Goal: Information Seeking & Learning: Learn about a topic

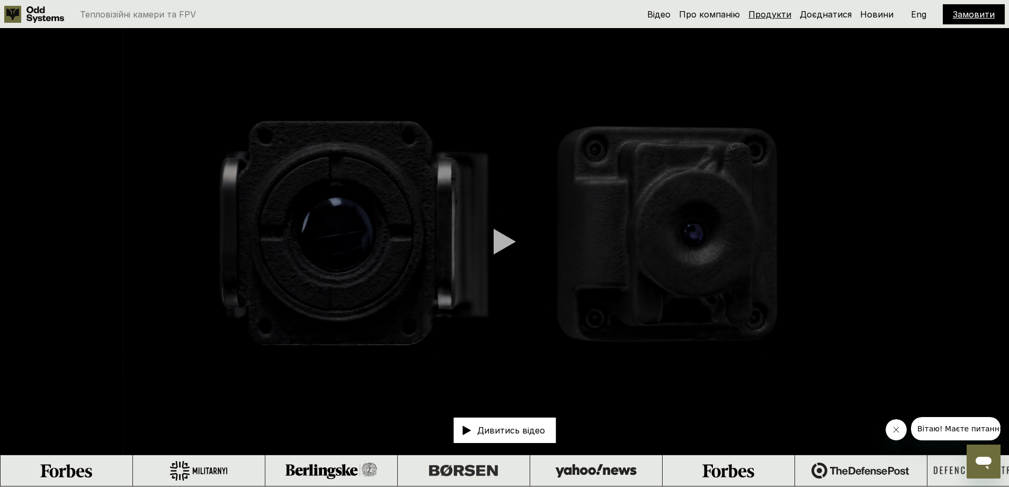
click at [772, 16] on link "Продукти" at bounding box center [770, 14] width 43 height 11
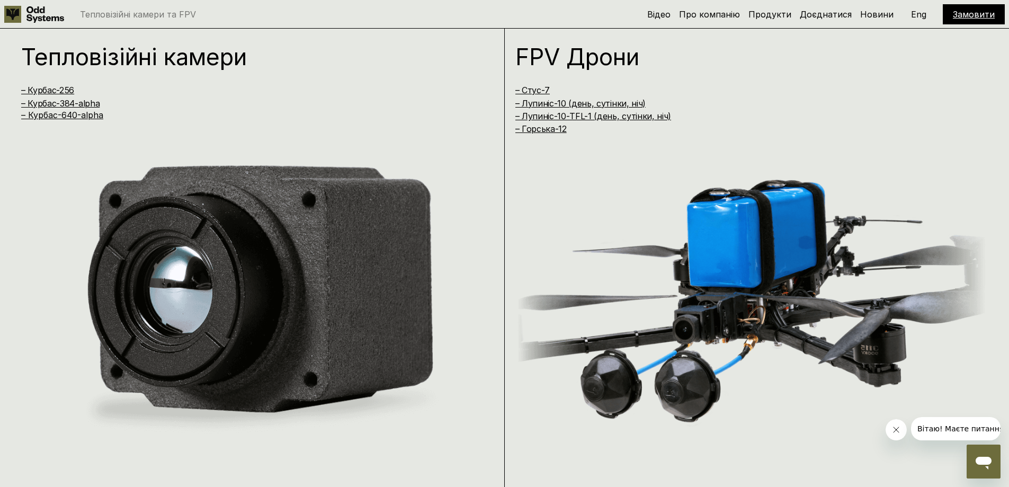
scroll to position [973, 0]
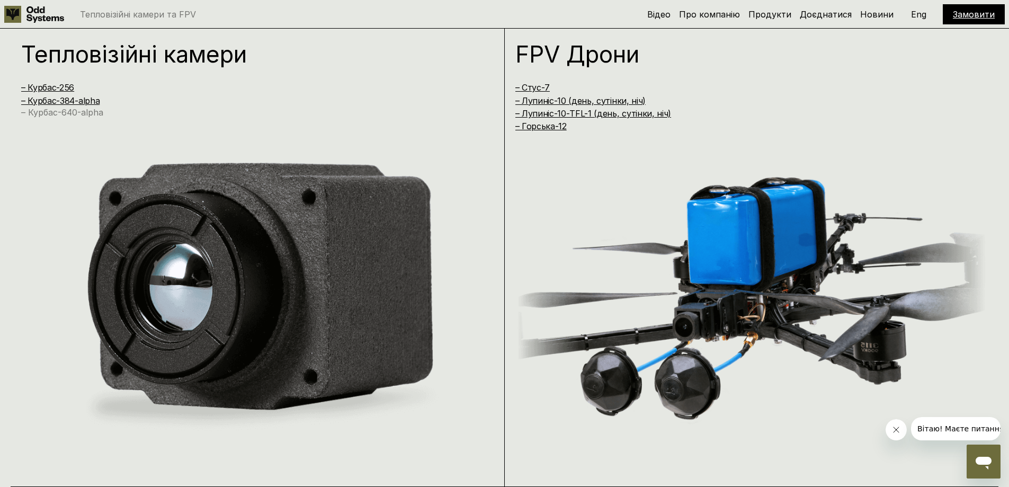
click at [82, 113] on link "– Курбас-640-alpha" at bounding box center [62, 112] width 82 height 11
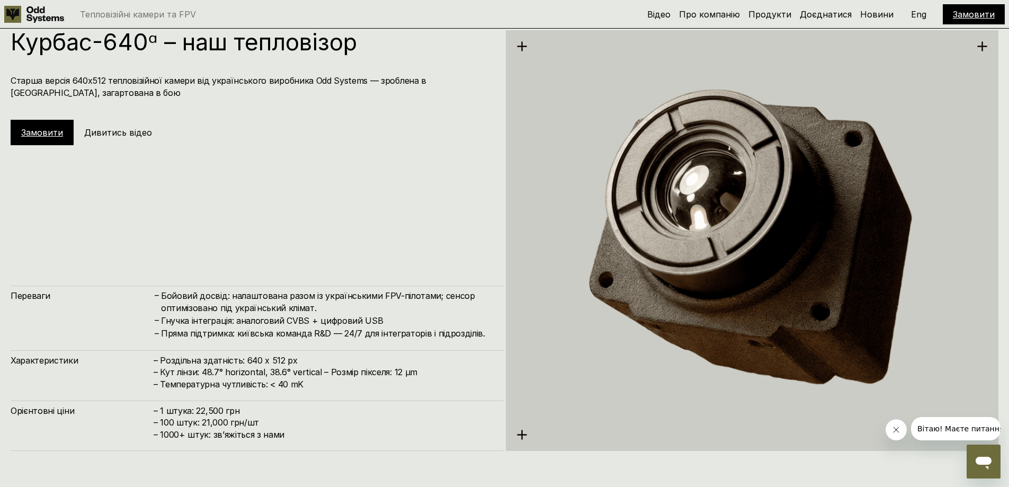
scroll to position [2436, 0]
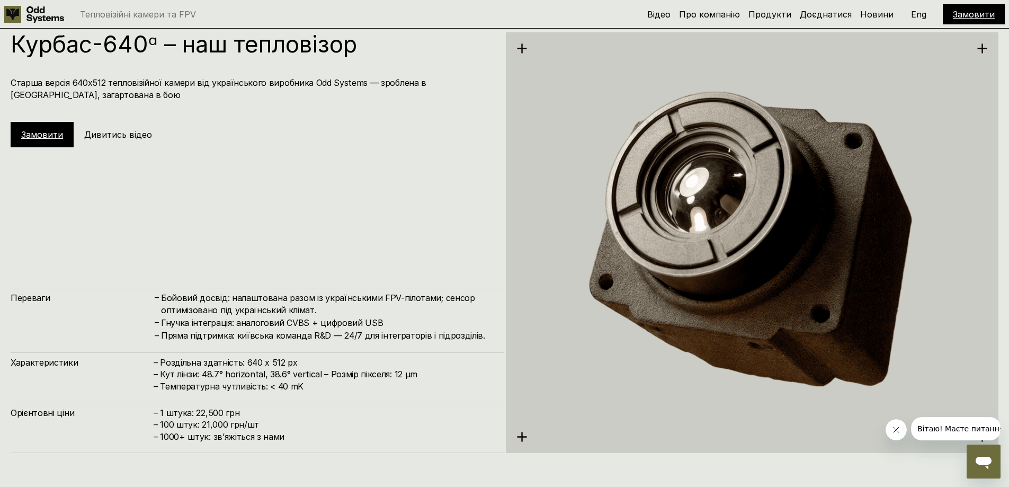
click at [119, 137] on h5 "Дивитись відео" at bounding box center [118, 135] width 68 height 12
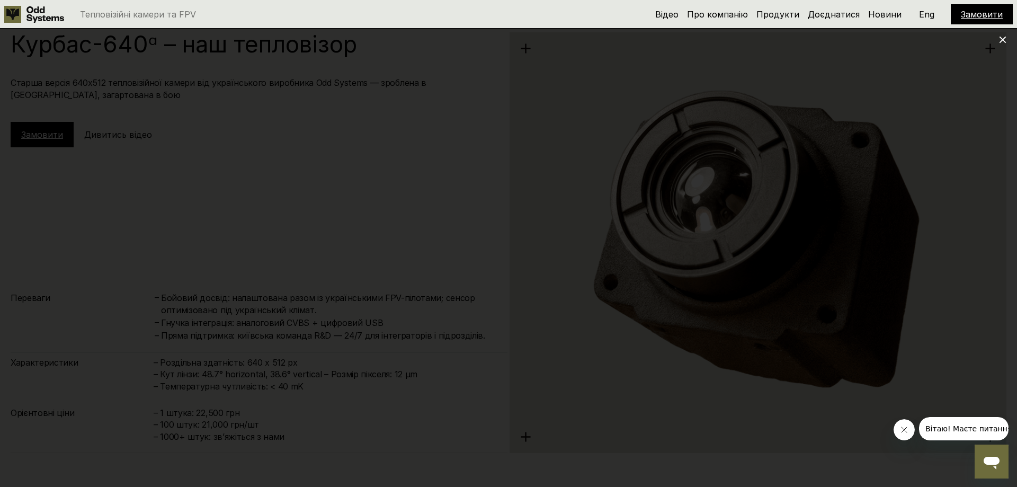
click at [904, 429] on icon "Закрити повідомлення від компанії" at bounding box center [904, 429] width 8 height 8
click at [1003, 35] on div at bounding box center [508, 243] width 1017 height 487
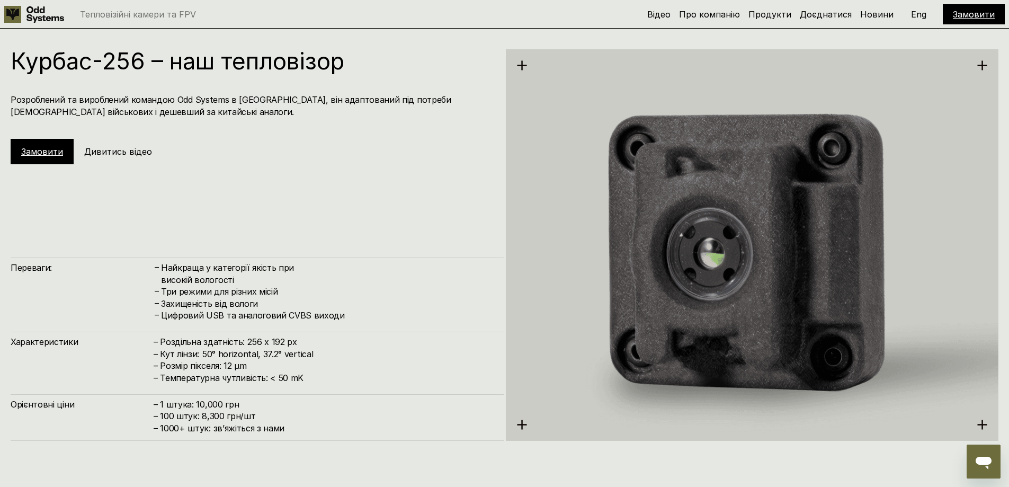
scroll to position [1474, 0]
click at [116, 153] on h5 "Дивитись відео" at bounding box center [118, 152] width 68 height 12
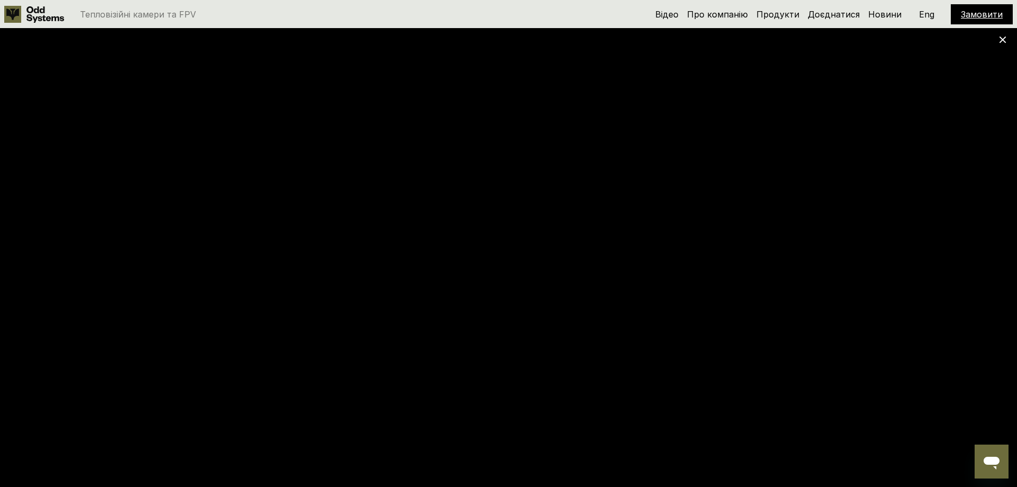
click at [1005, 39] on icon at bounding box center [1002, 39] width 7 height 7
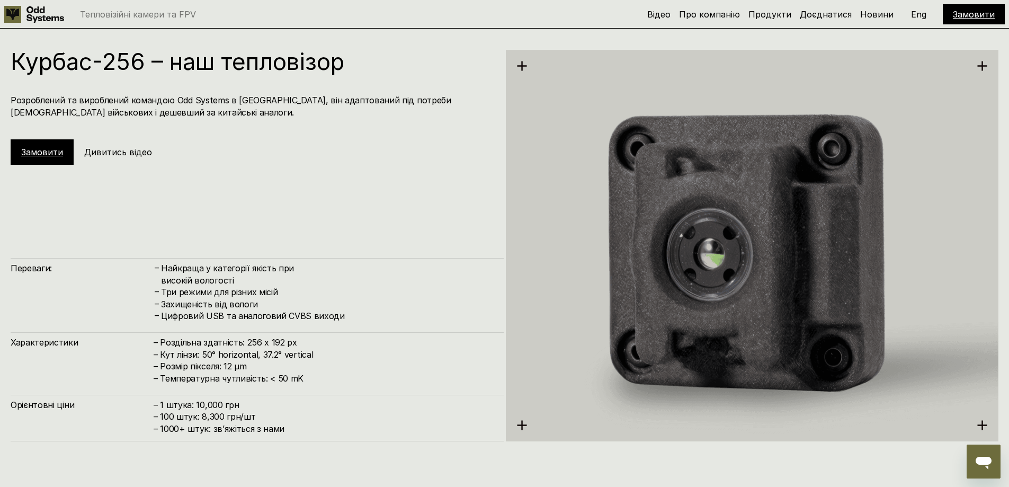
click at [344, 246] on div "Курбас-256 – наш тепловізор Розроблений та вироблений командою Odd Systems в [G…" at bounding box center [257, 246] width 493 height 392
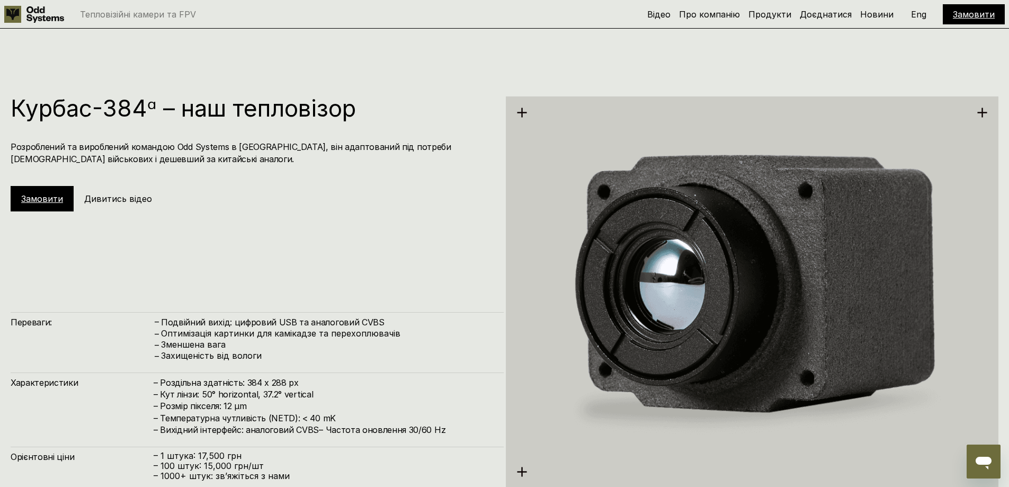
scroll to position [1915, 0]
click at [119, 199] on h5 "Дивитись відео" at bounding box center [118, 198] width 68 height 12
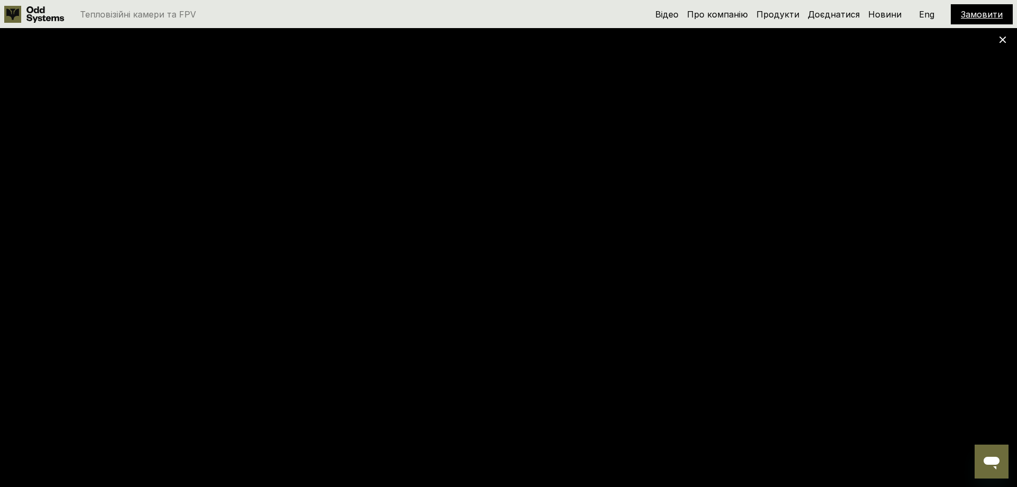
click at [606, 474] on div at bounding box center [508, 243] width 1017 height 487
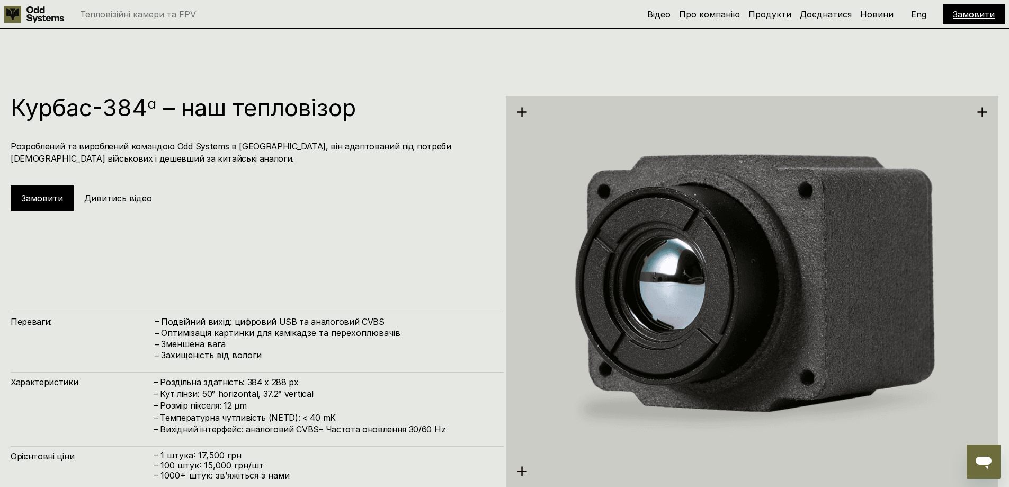
click at [110, 195] on h5 "Дивитись відео" at bounding box center [118, 198] width 68 height 12
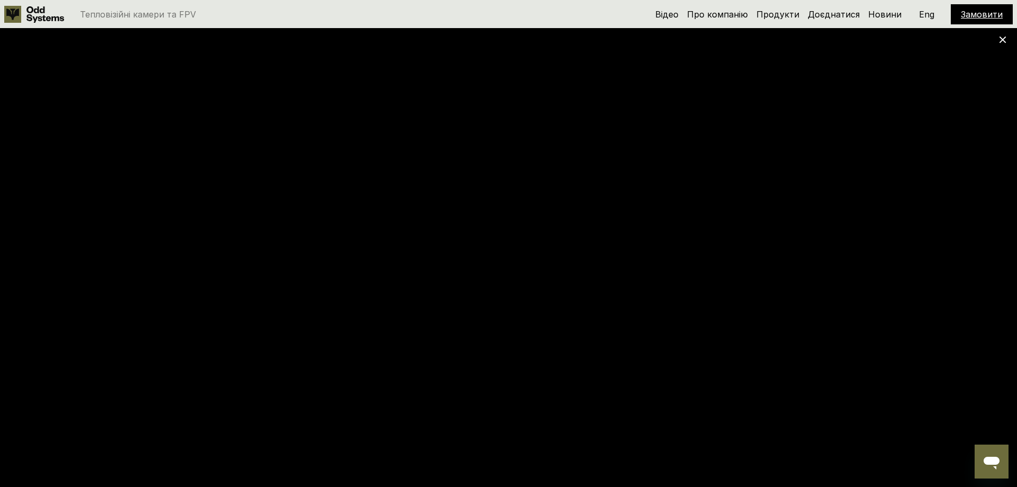
click at [1004, 40] on use at bounding box center [1003, 40] width 7 height 7
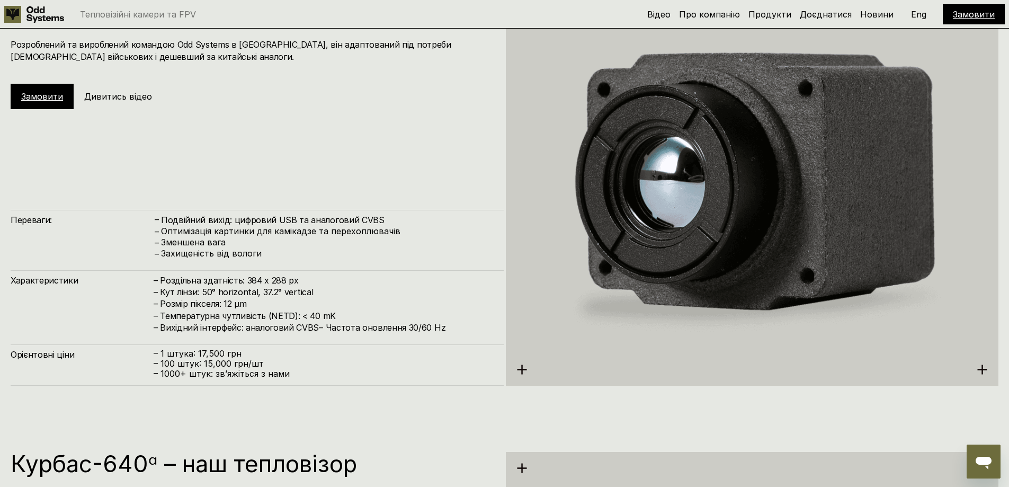
scroll to position [2017, 0]
click at [163, 230] on p "Оптимізація картинки для камікадзе та перехоплювачів" at bounding box center [327, 231] width 332 height 10
click at [107, 99] on h5 "Дивитись відео" at bounding box center [118, 96] width 68 height 12
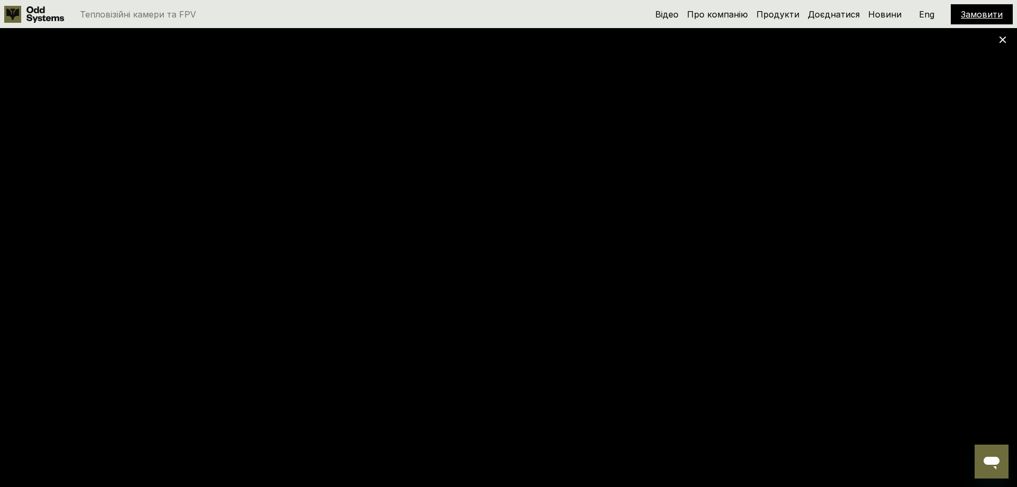
click at [1000, 41] on icon at bounding box center [1002, 39] width 7 height 7
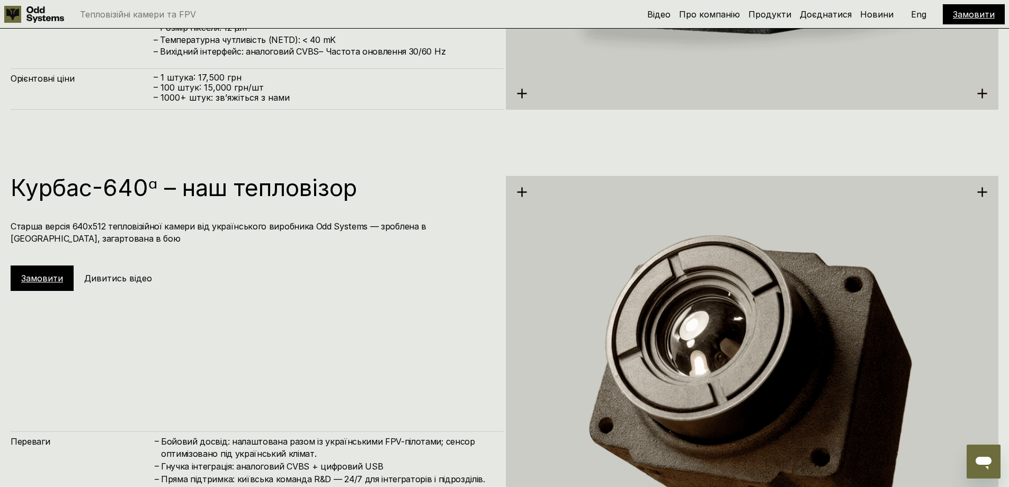
scroll to position [2293, 0]
click at [115, 277] on h5 "Дивитись відео" at bounding box center [118, 278] width 68 height 12
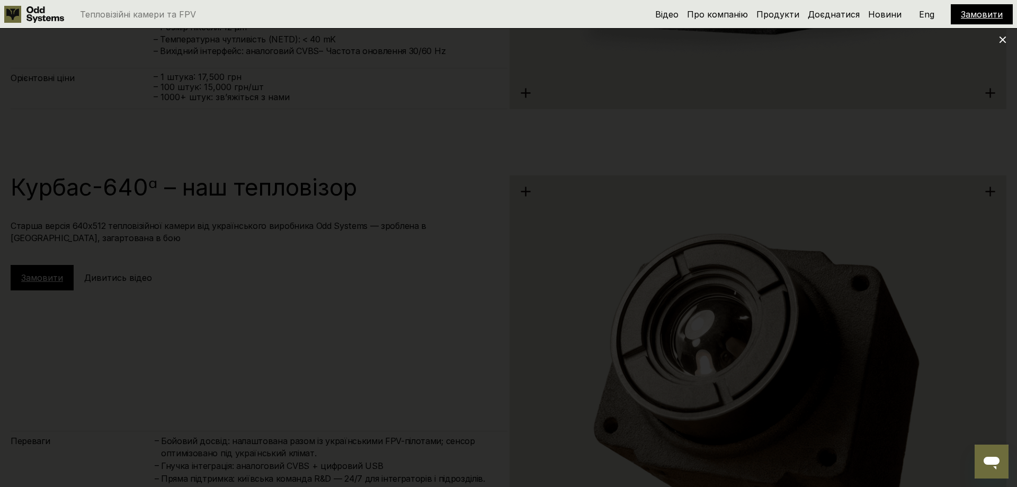
click at [1000, 38] on icon at bounding box center [1002, 39] width 7 height 7
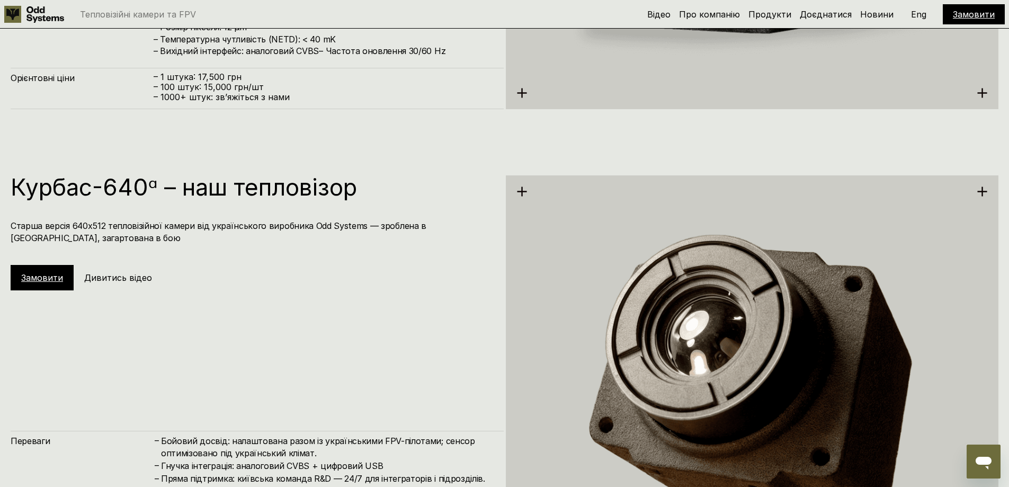
click at [220, 287] on div "Курбас-640ᵅ – наш тепловізор Старша версія 640х512 тепловізійної камери від укр…" at bounding box center [257, 232] width 493 height 115
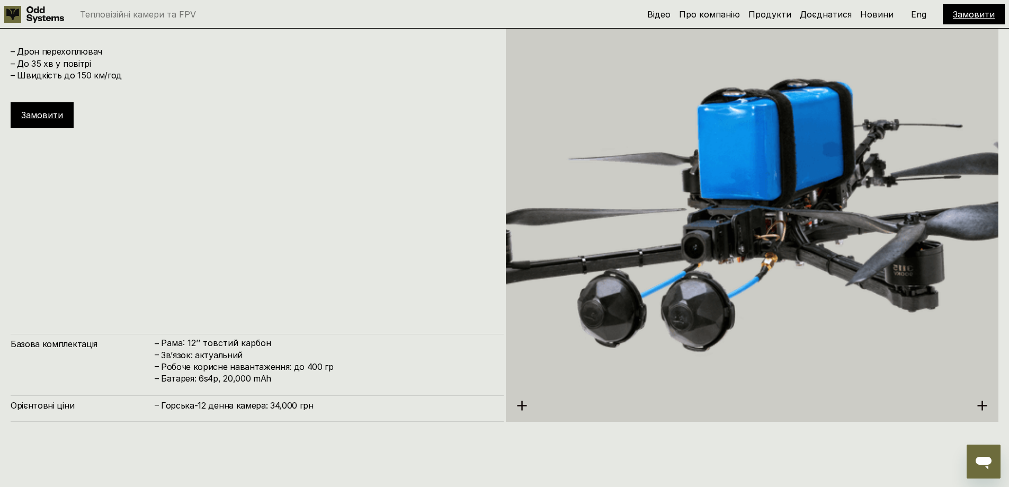
scroll to position [4455, 0]
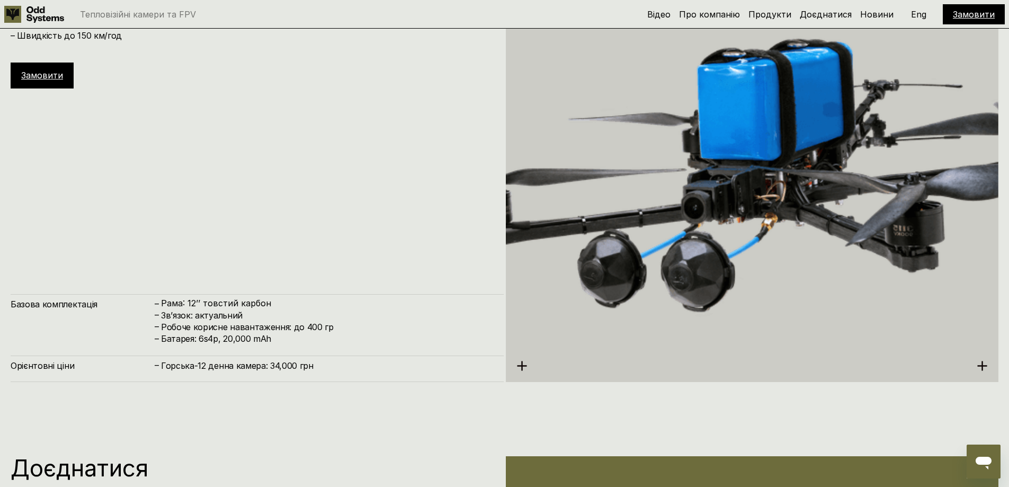
click at [386, 285] on div "[PERSON_NAME]-12 – Дрон перехоплювач – До 35 хв у повітрі – Швидкість до 150 км…" at bounding box center [257, 171] width 493 height 421
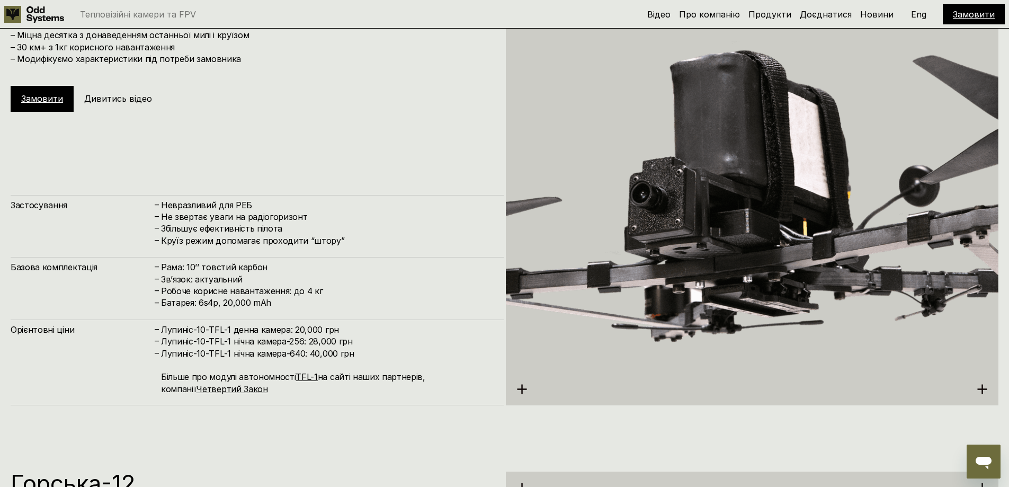
scroll to position [3944, 0]
click at [308, 376] on link "TFL-1" at bounding box center [307, 377] width 22 height 11
drag, startPoint x: 307, startPoint y: 355, endPoint x: 355, endPoint y: 361, distance: 48.6
click at [355, 361] on h4 "[PERSON_NAME]-10-TFL-1 нічна камера-640: 40,000 грн Більше про модулі автономно…" at bounding box center [327, 372] width 332 height 48
drag, startPoint x: 294, startPoint y: 333, endPoint x: 344, endPoint y: 331, distance: 50.9
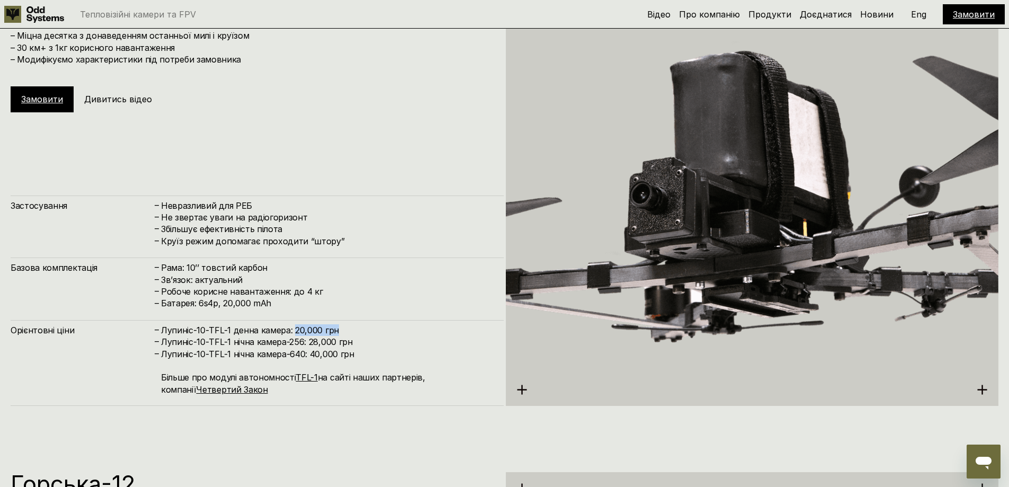
click at [344, 331] on h4 "Лупиніс-10-TFL-1 денна камера: 20,000 грн" at bounding box center [327, 330] width 332 height 12
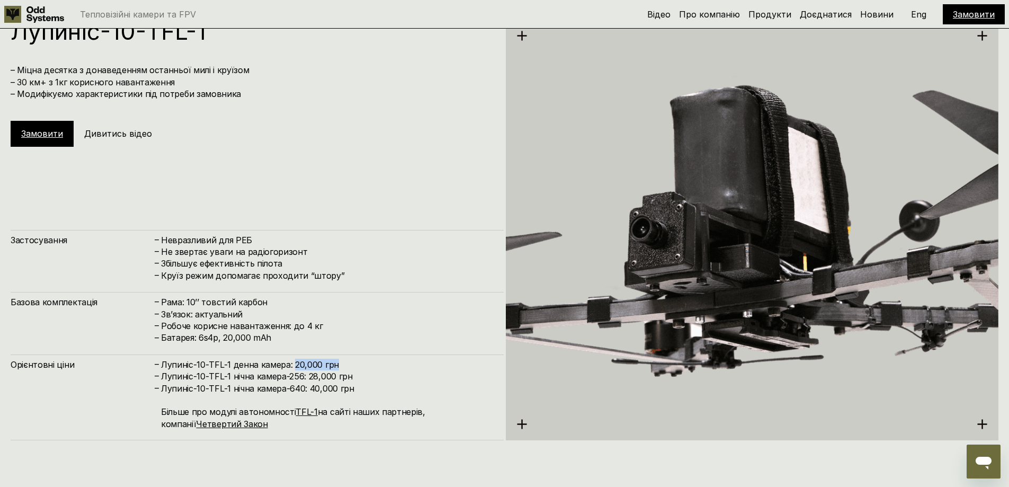
scroll to position [3909, 0]
click at [346, 328] on h4 "Робоче корисне навантаження: до 4 кг" at bounding box center [327, 327] width 332 height 12
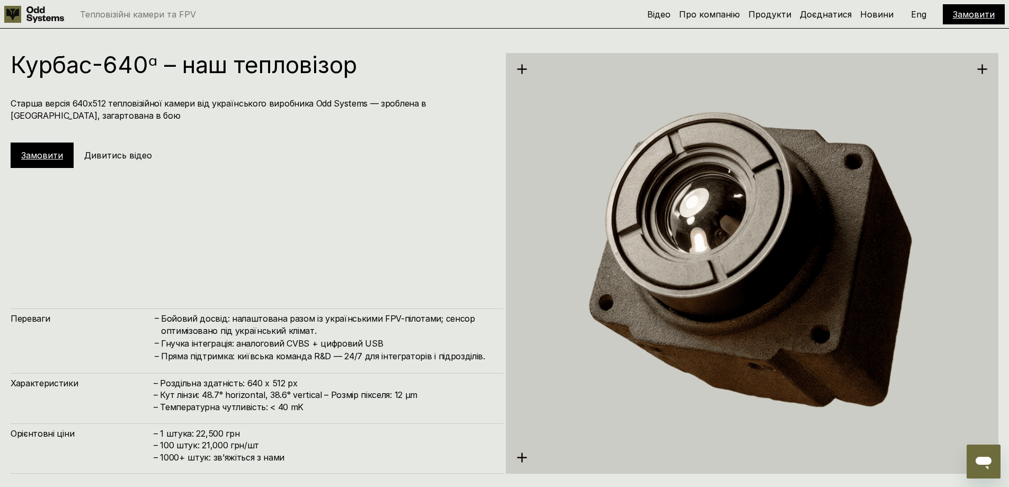
scroll to position [2430, 0]
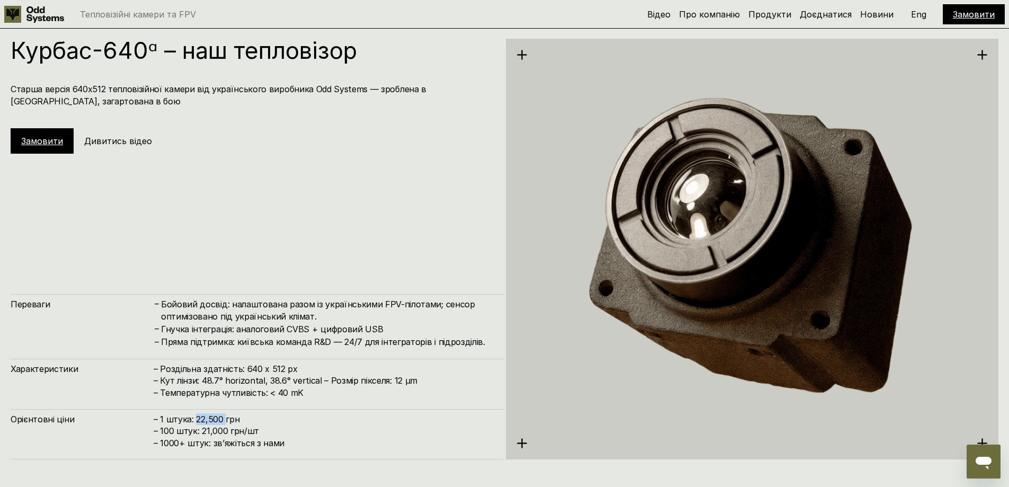
drag, startPoint x: 195, startPoint y: 420, endPoint x: 226, endPoint y: 423, distance: 31.4
click at [226, 423] on h4 "– 1 штука: 22,500 грн – 100 штук: 21,000 грн/шт – ⁠1000+ штук: звʼяжіться з нами" at bounding box center [324, 430] width 340 height 35
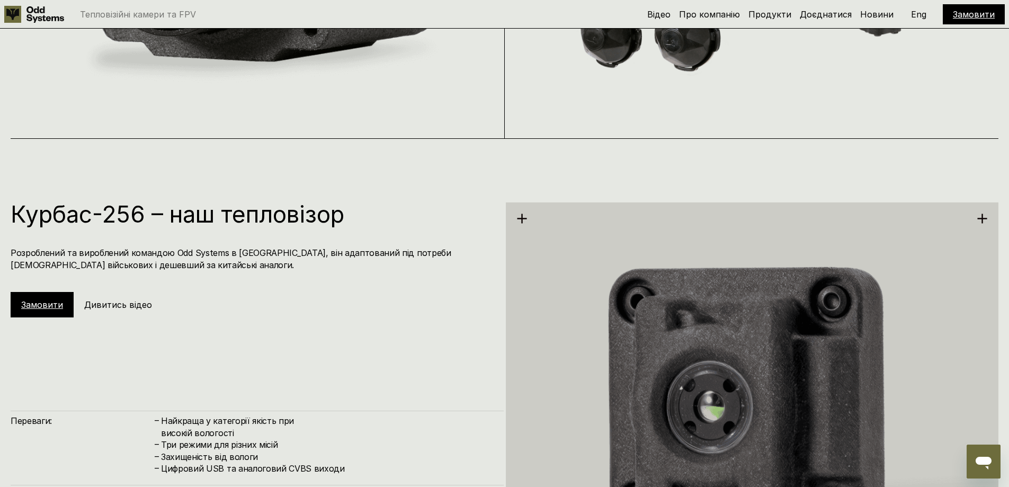
scroll to position [1321, 0]
